Goal: Information Seeking & Learning: Learn about a topic

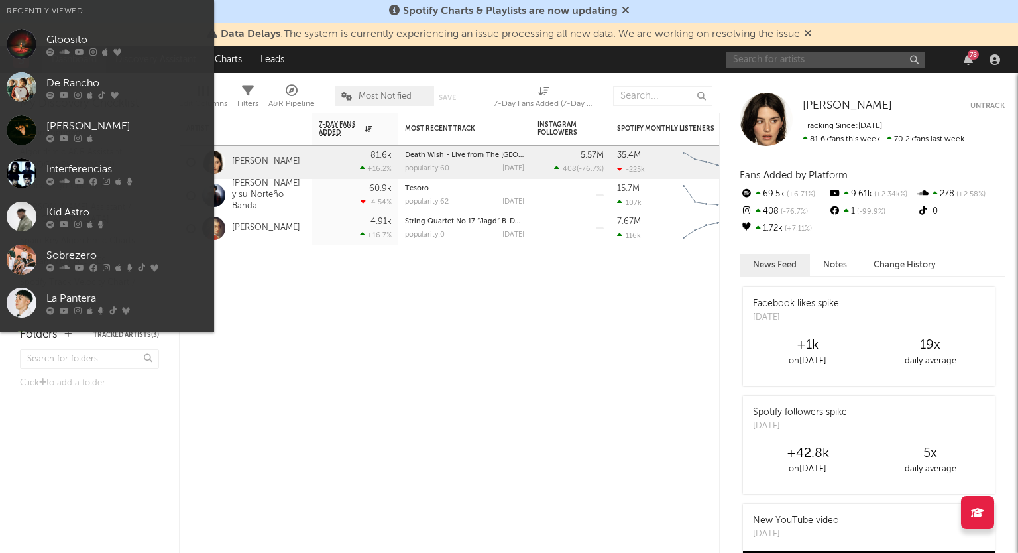
click at [849, 60] on input "text" at bounding box center [826, 60] width 199 height 17
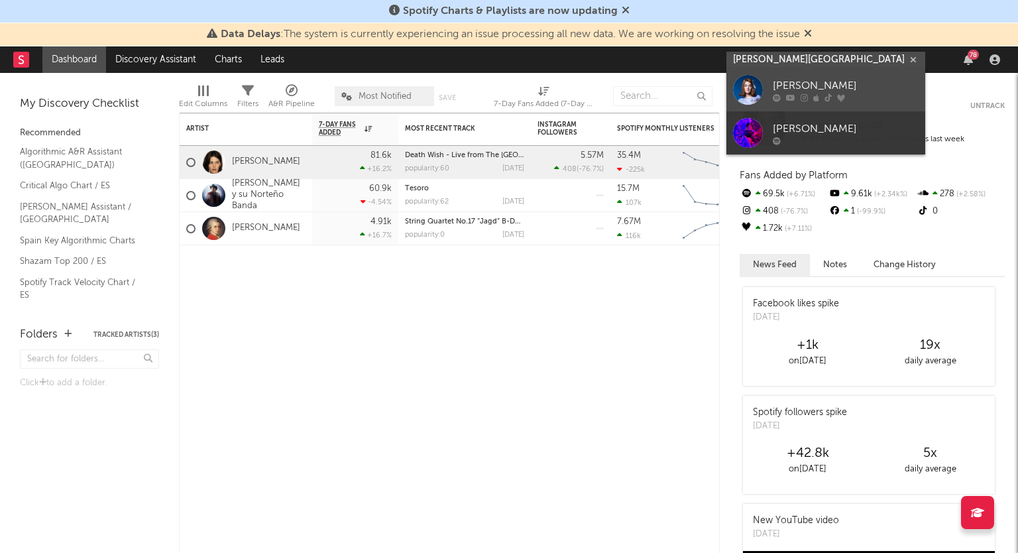
type input "[PERSON_NAME][GEOGRAPHIC_DATA]"
click at [827, 91] on div "[PERSON_NAME]" at bounding box center [846, 86] width 146 height 16
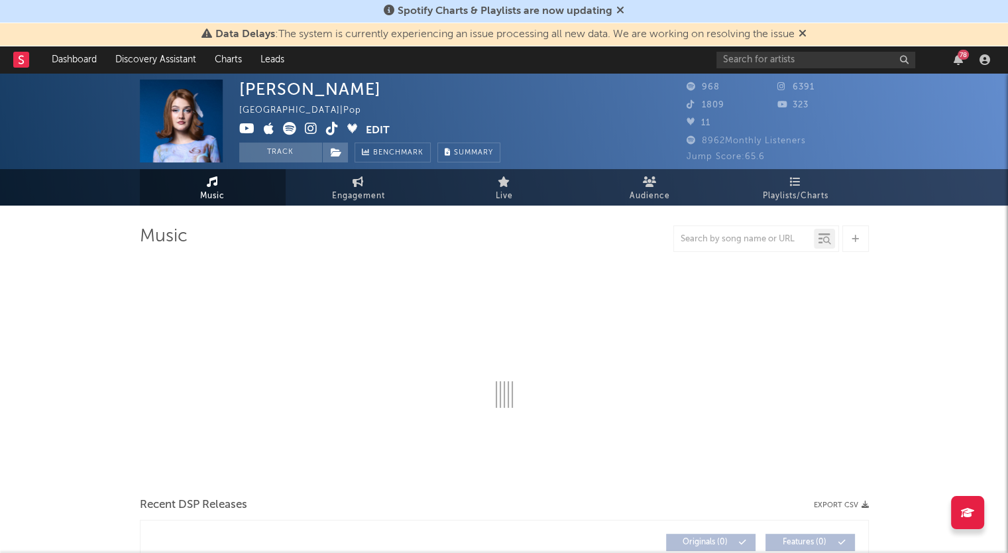
select select "1w"
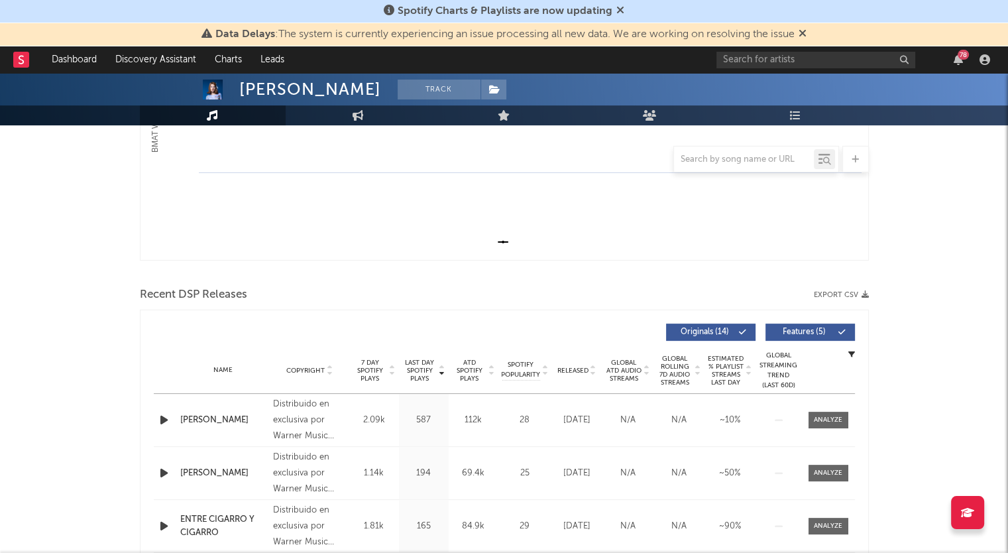
scroll to position [66, 0]
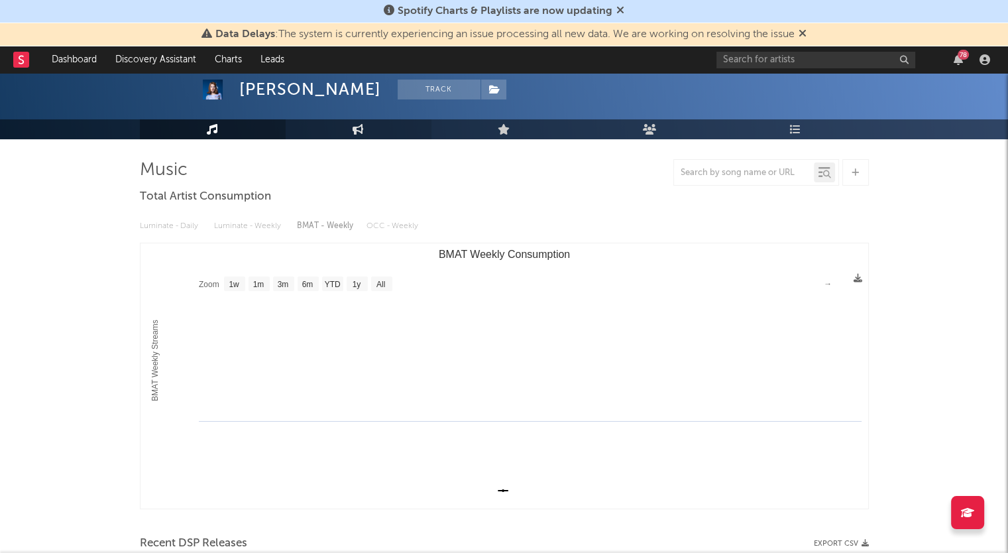
click at [358, 128] on icon at bounding box center [358, 129] width 11 height 11
select select "1w"
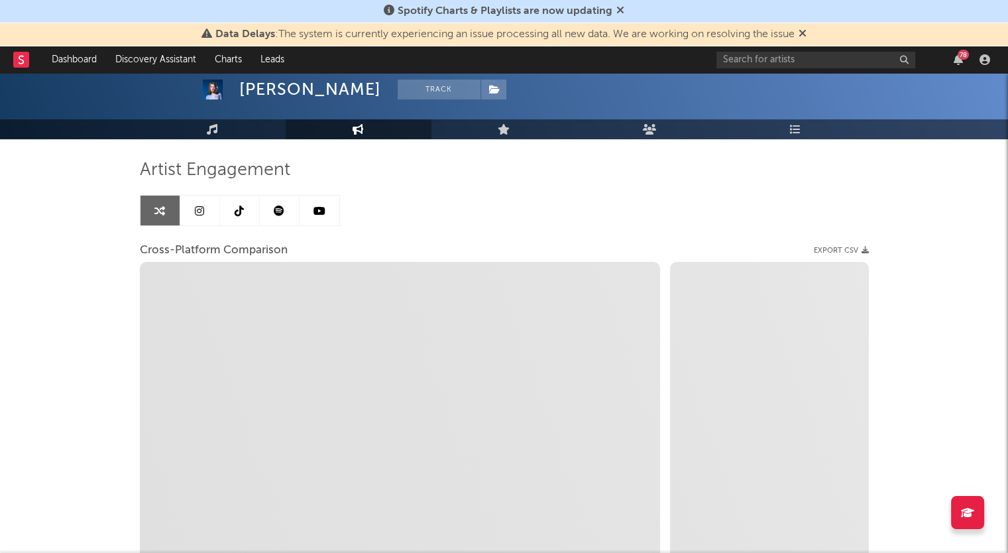
click at [326, 209] on link at bounding box center [320, 211] width 40 height 30
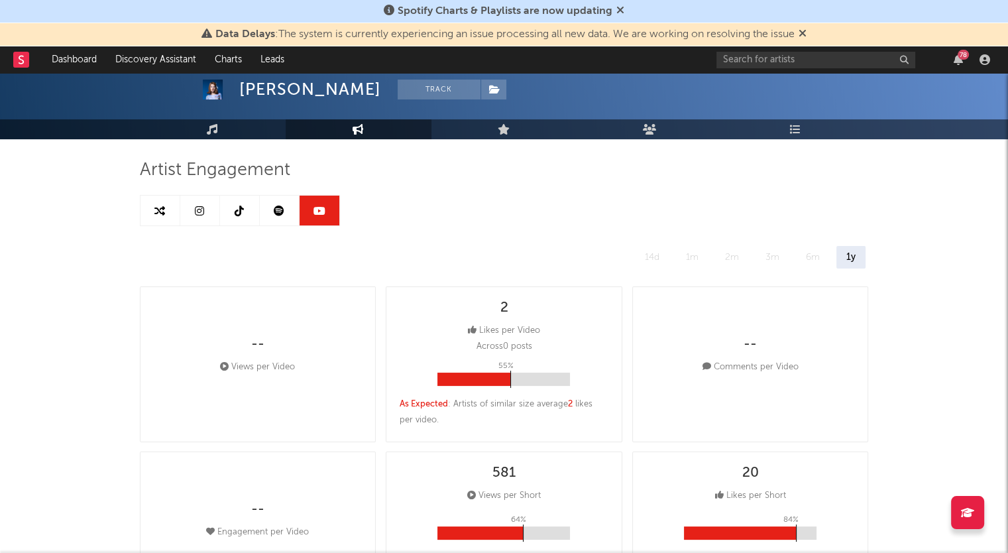
select select "6m"
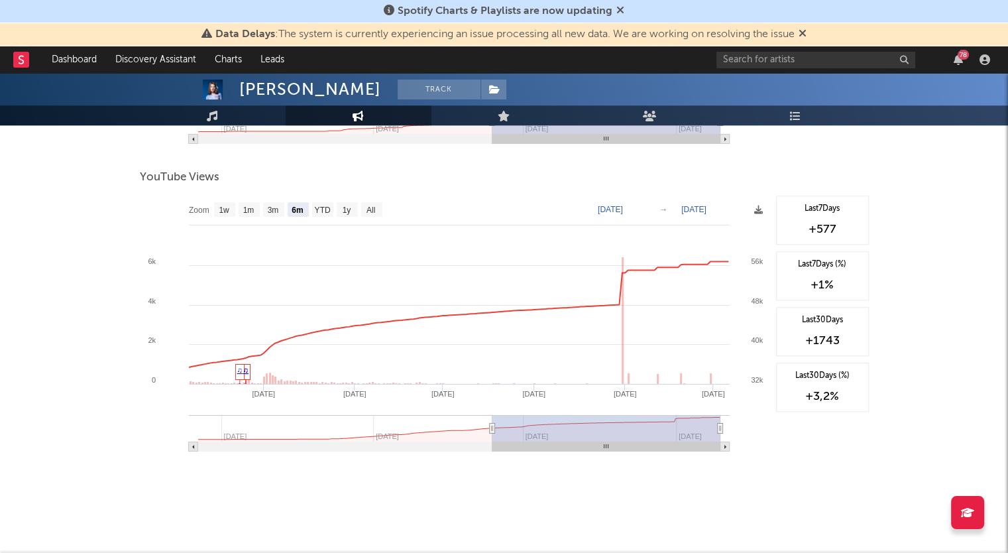
scroll to position [998, 0]
click at [371, 209] on text "All" at bounding box center [370, 209] width 9 height 9
select select "All"
type input "[DATE]"
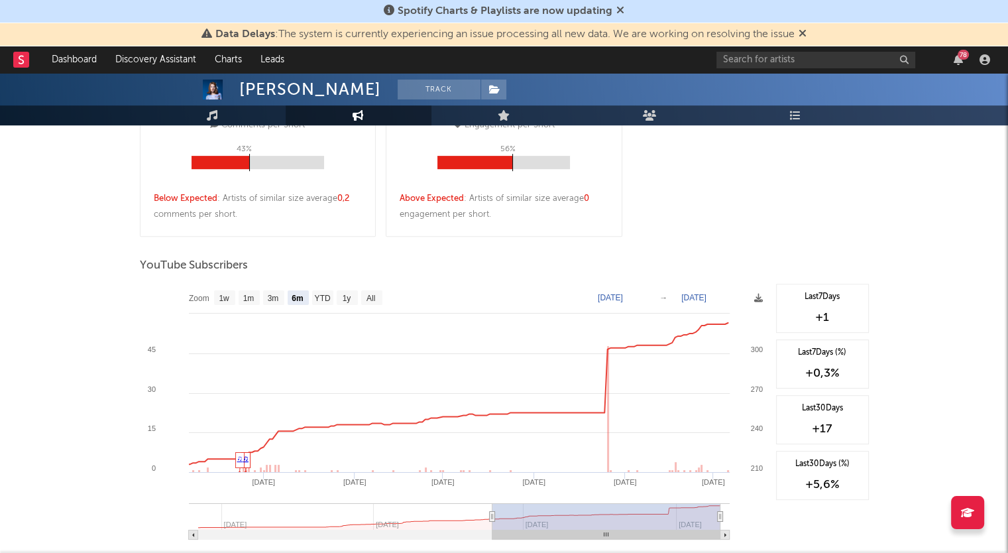
scroll to position [601, 0]
click at [369, 297] on text "All" at bounding box center [370, 299] width 9 height 9
select select "All"
type input "[DATE]"
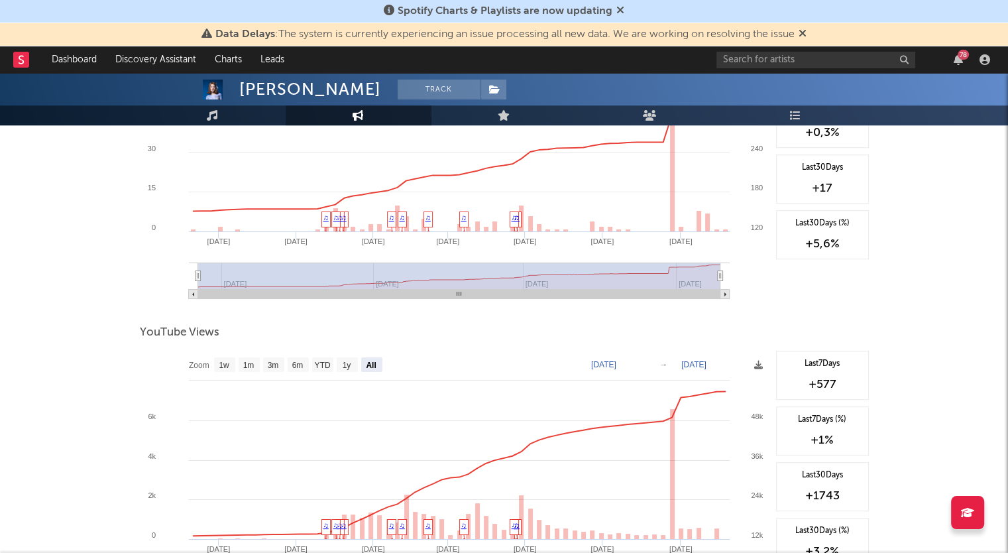
scroll to position [998, 0]
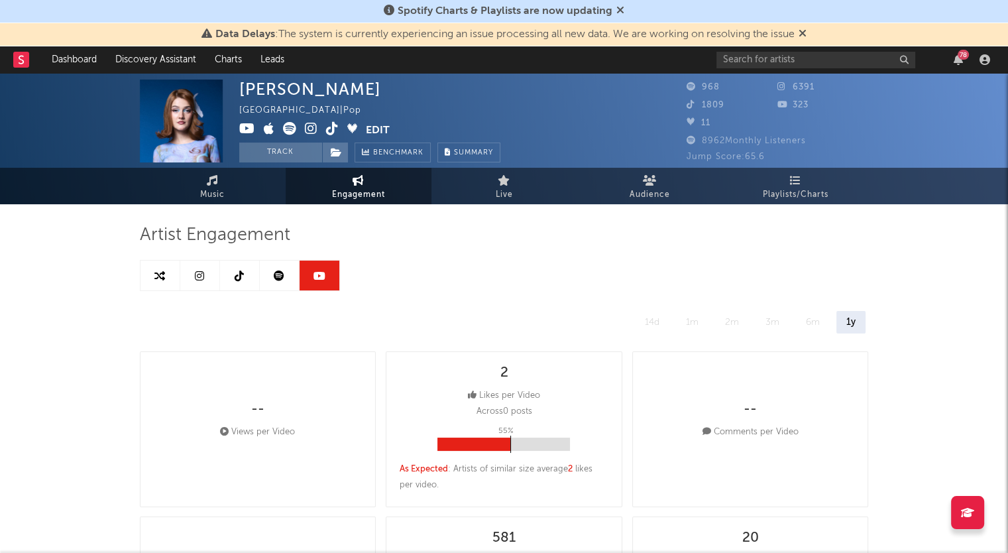
scroll to position [0, 0]
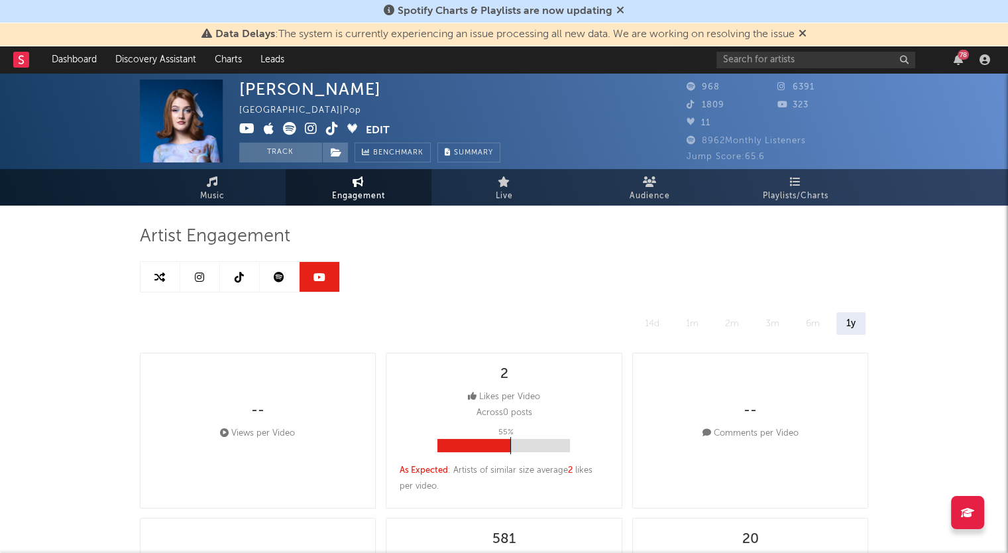
click at [194, 282] on link at bounding box center [200, 277] width 40 height 30
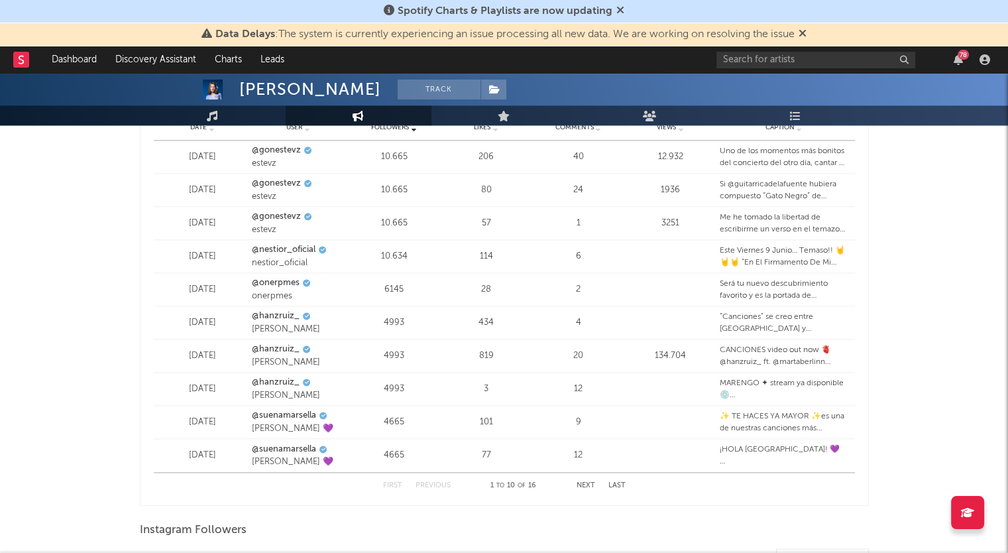
scroll to position [2010, 0]
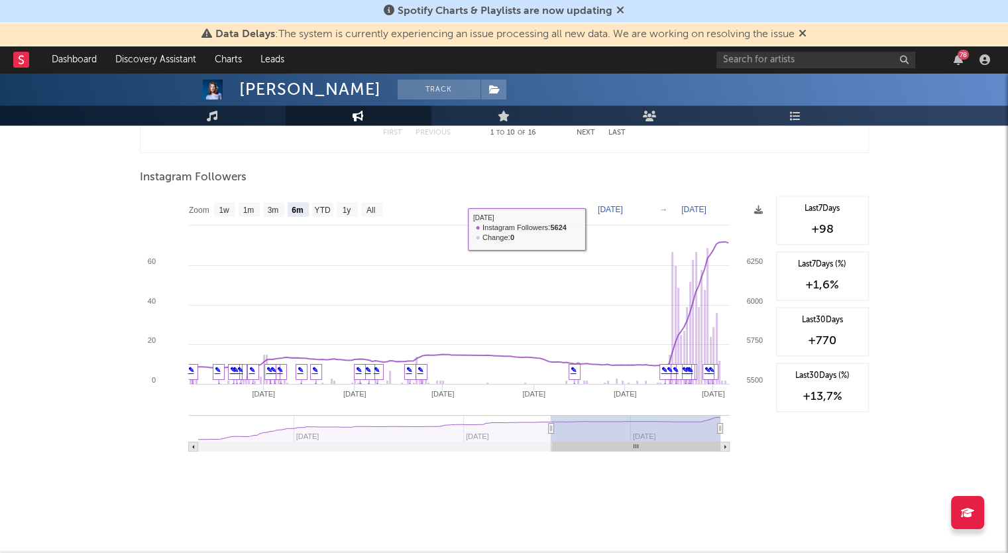
click at [371, 213] on text "All" at bounding box center [370, 210] width 9 height 9
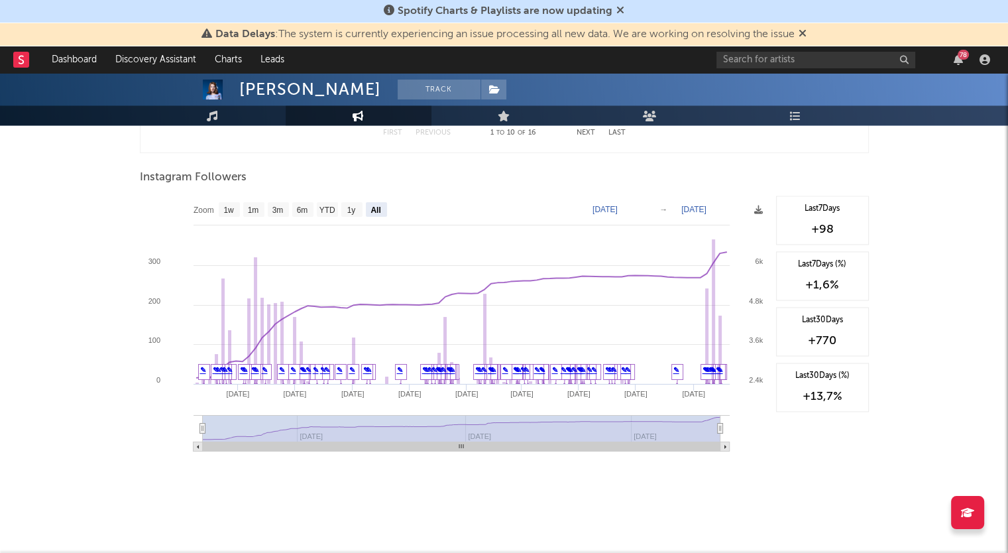
select select "All"
type input "[DATE]"
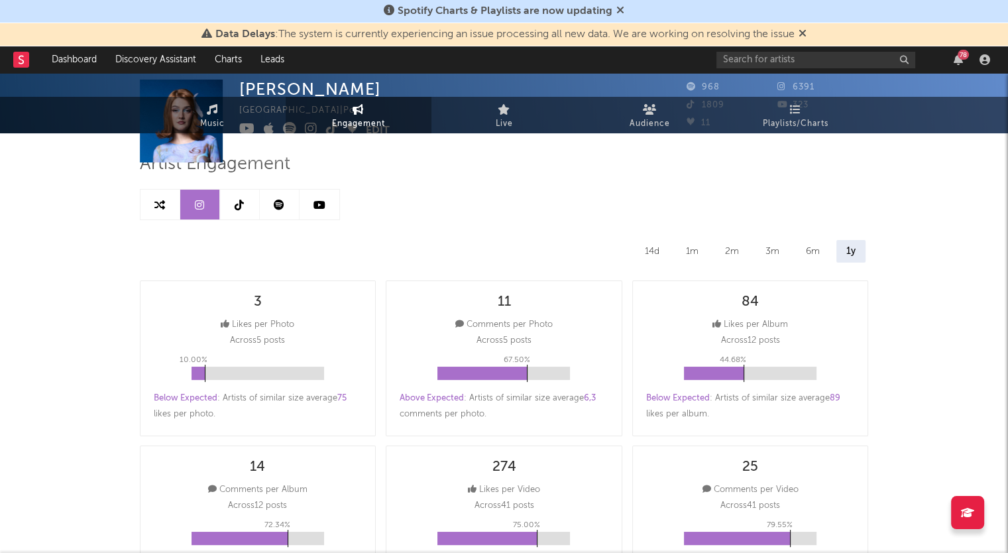
scroll to position [0, 0]
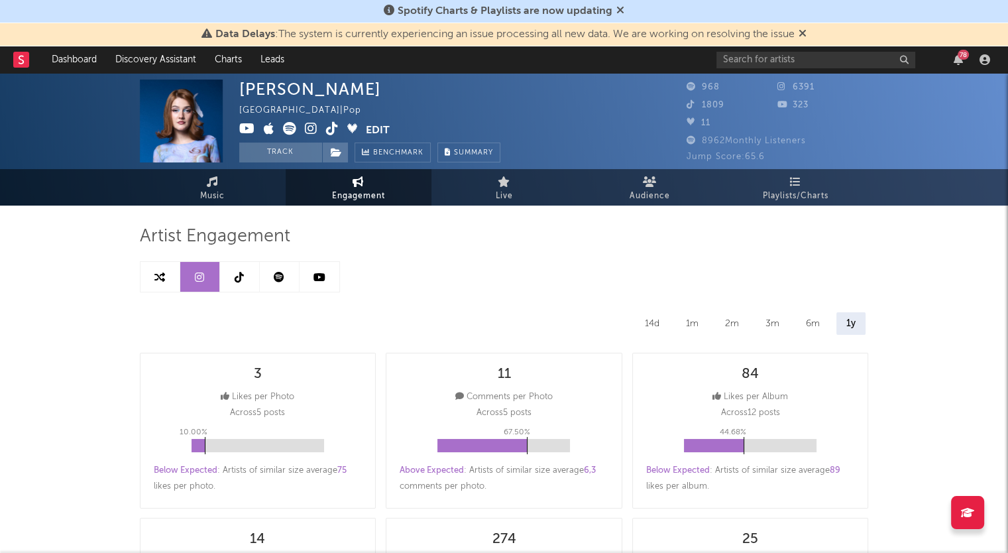
click at [248, 284] on link at bounding box center [240, 277] width 40 height 30
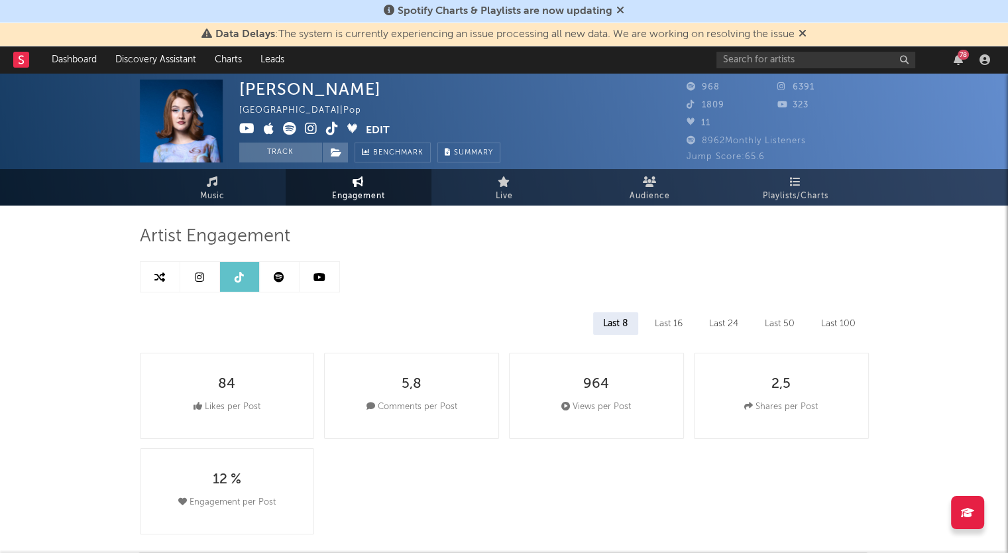
select select "6m"
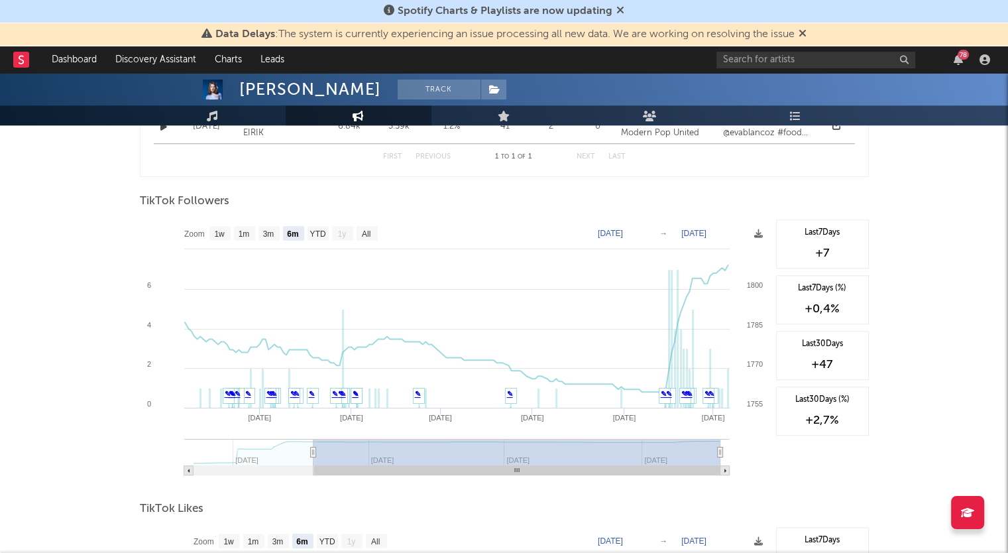
scroll to position [1087, 0]
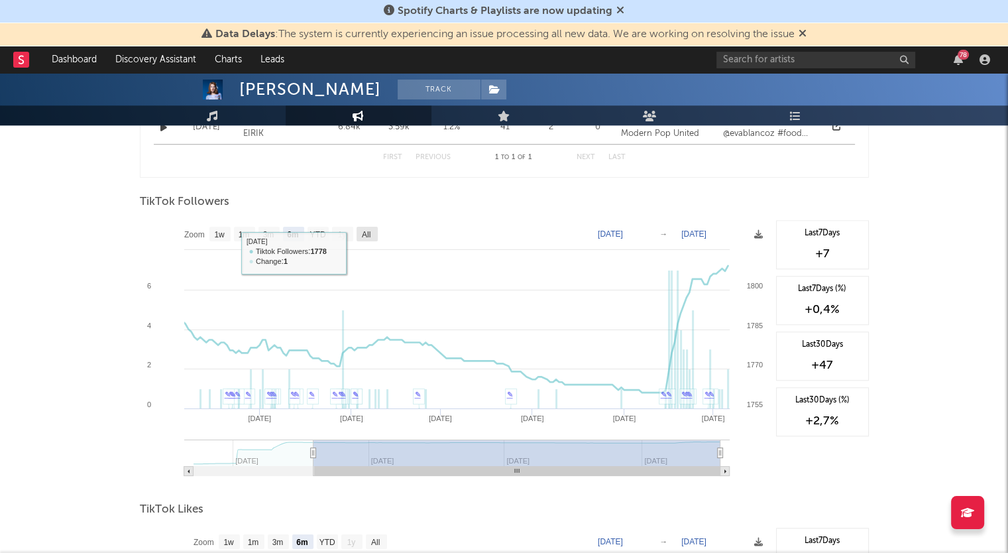
click at [370, 231] on text "All" at bounding box center [365, 234] width 9 height 9
select select "All"
type input "[DATE]"
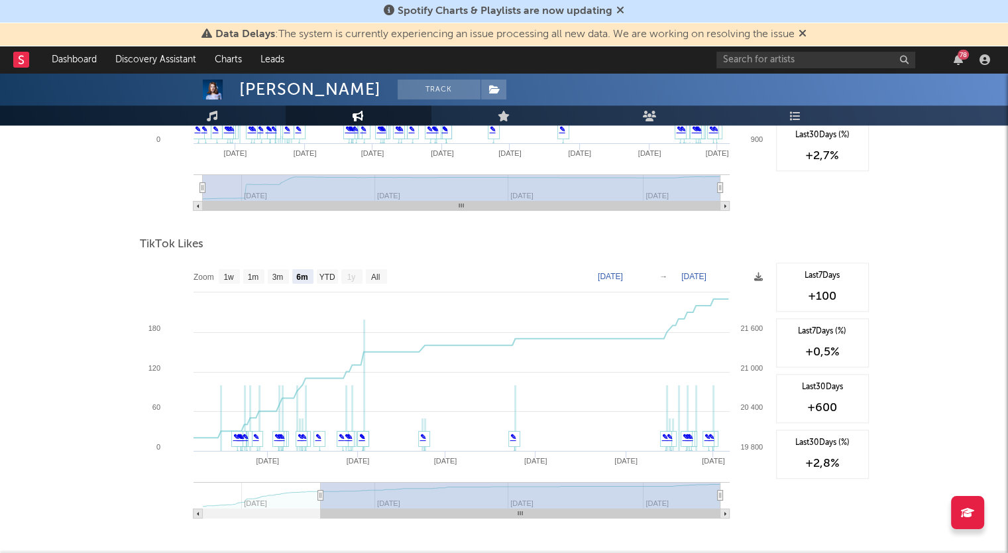
scroll to position [1419, 0]
